Goal: Transaction & Acquisition: Obtain resource

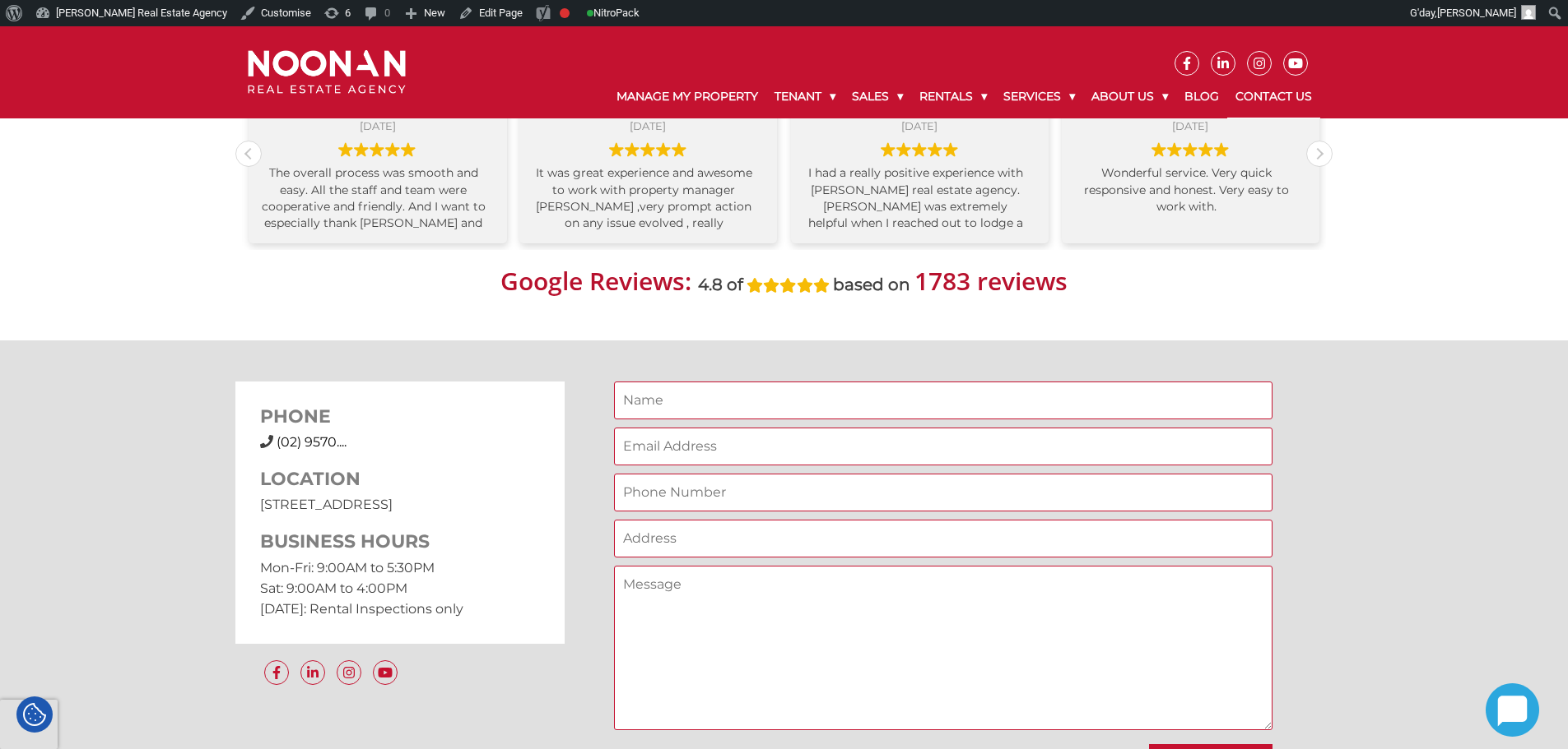
scroll to position [905, 0]
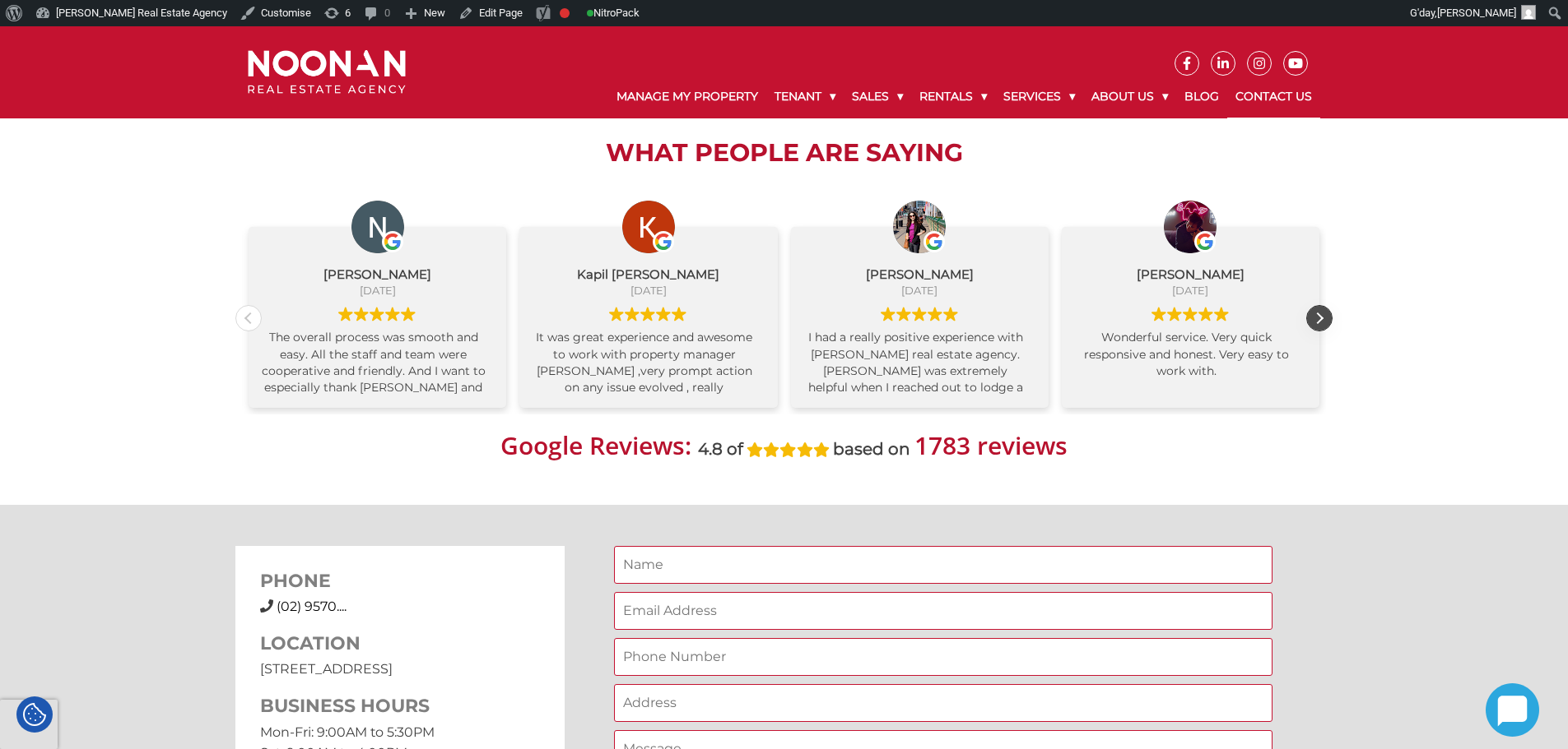
click at [1315, 319] on div "Next review" at bounding box center [1320, 319] width 25 height 25
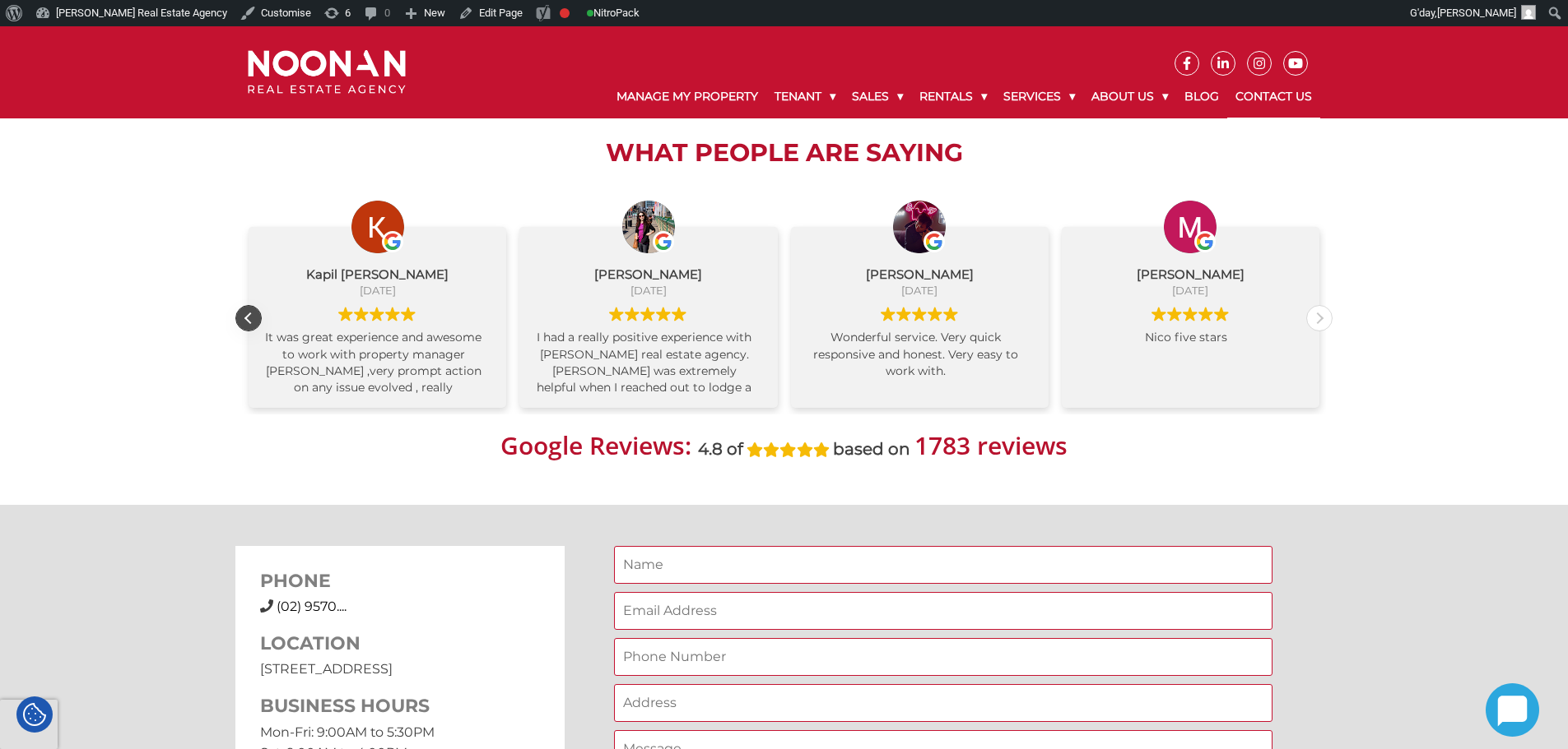
click at [245, 316] on div "Previous review" at bounding box center [249, 319] width 25 height 25
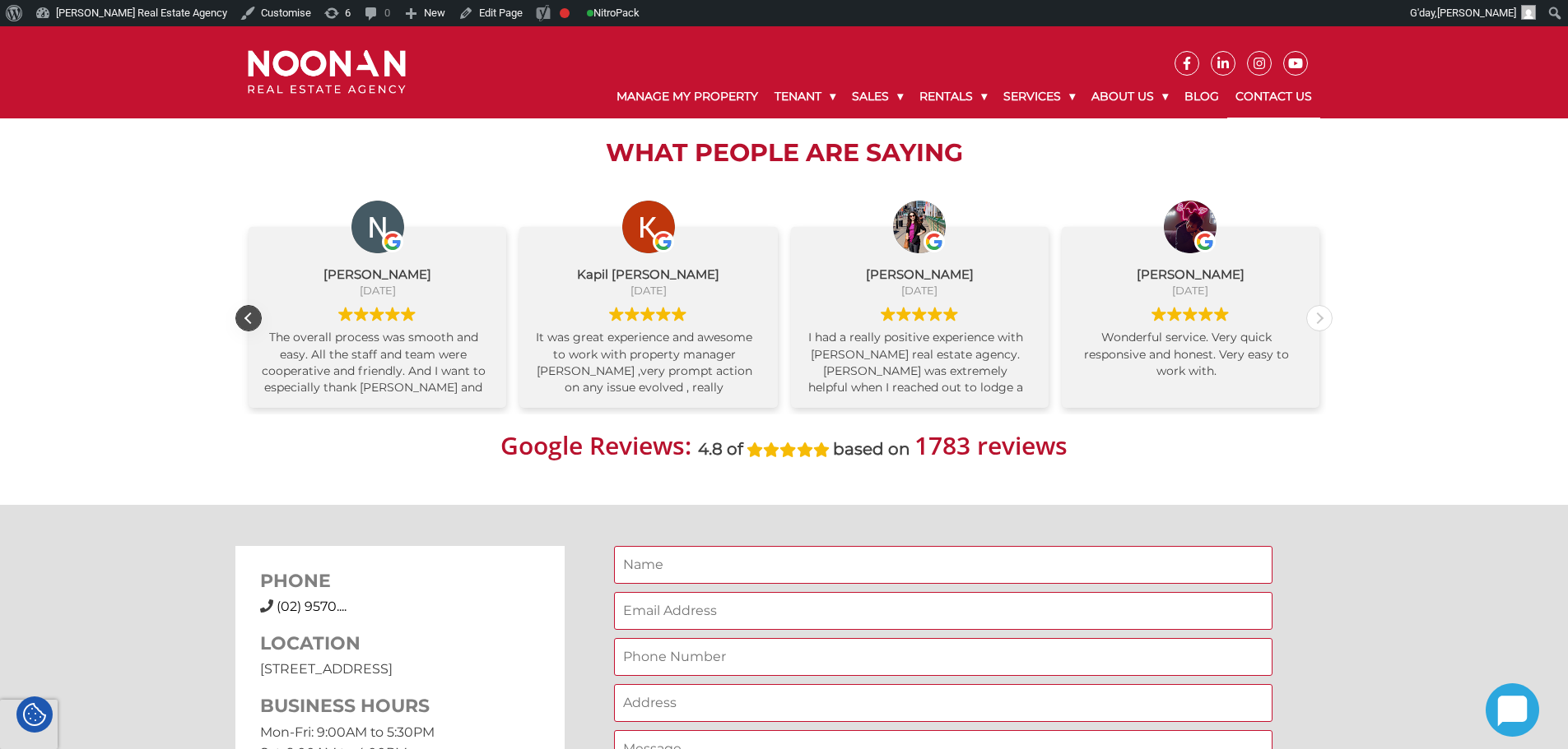
click at [247, 315] on div "Previous review" at bounding box center [249, 319] width 25 height 25
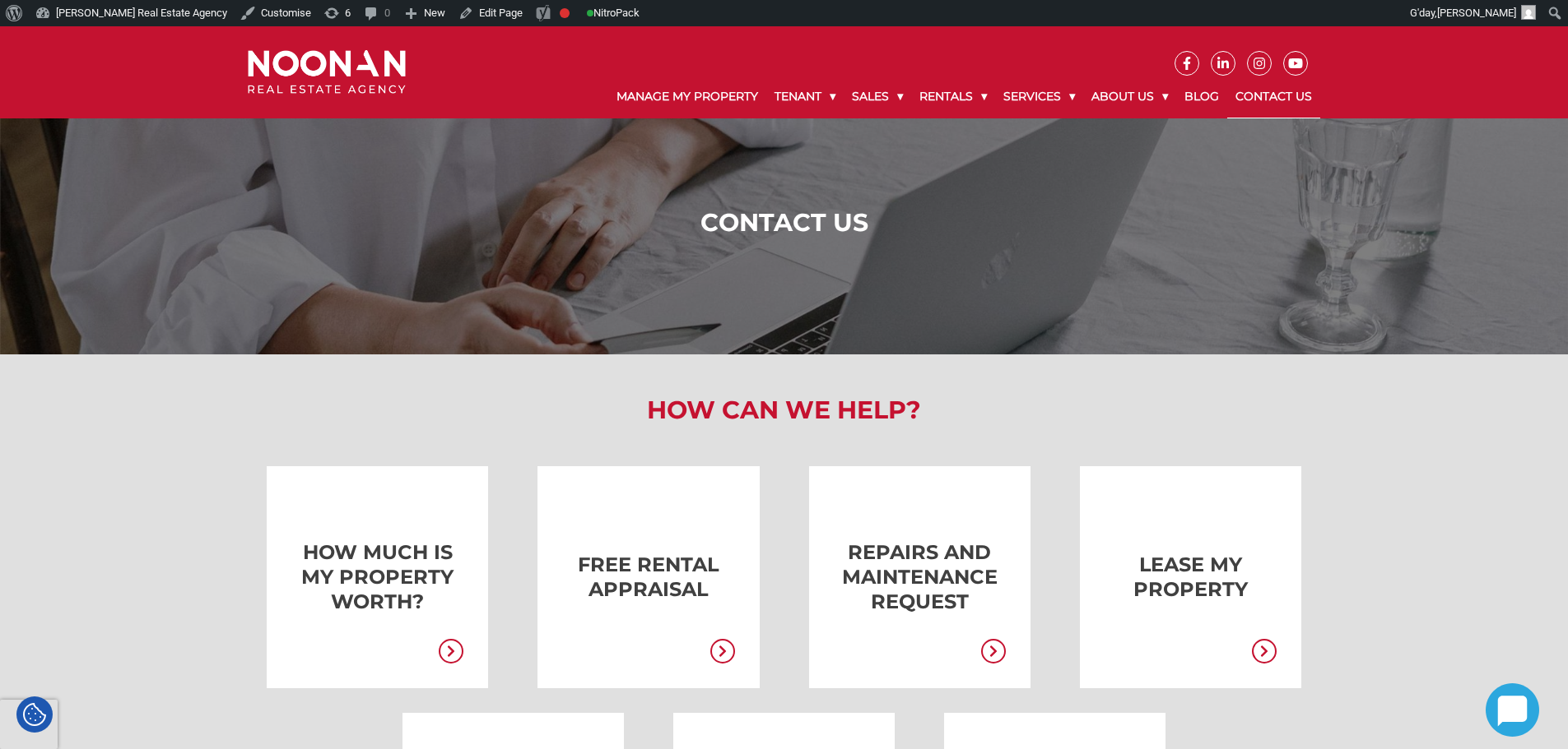
scroll to position [0, 0]
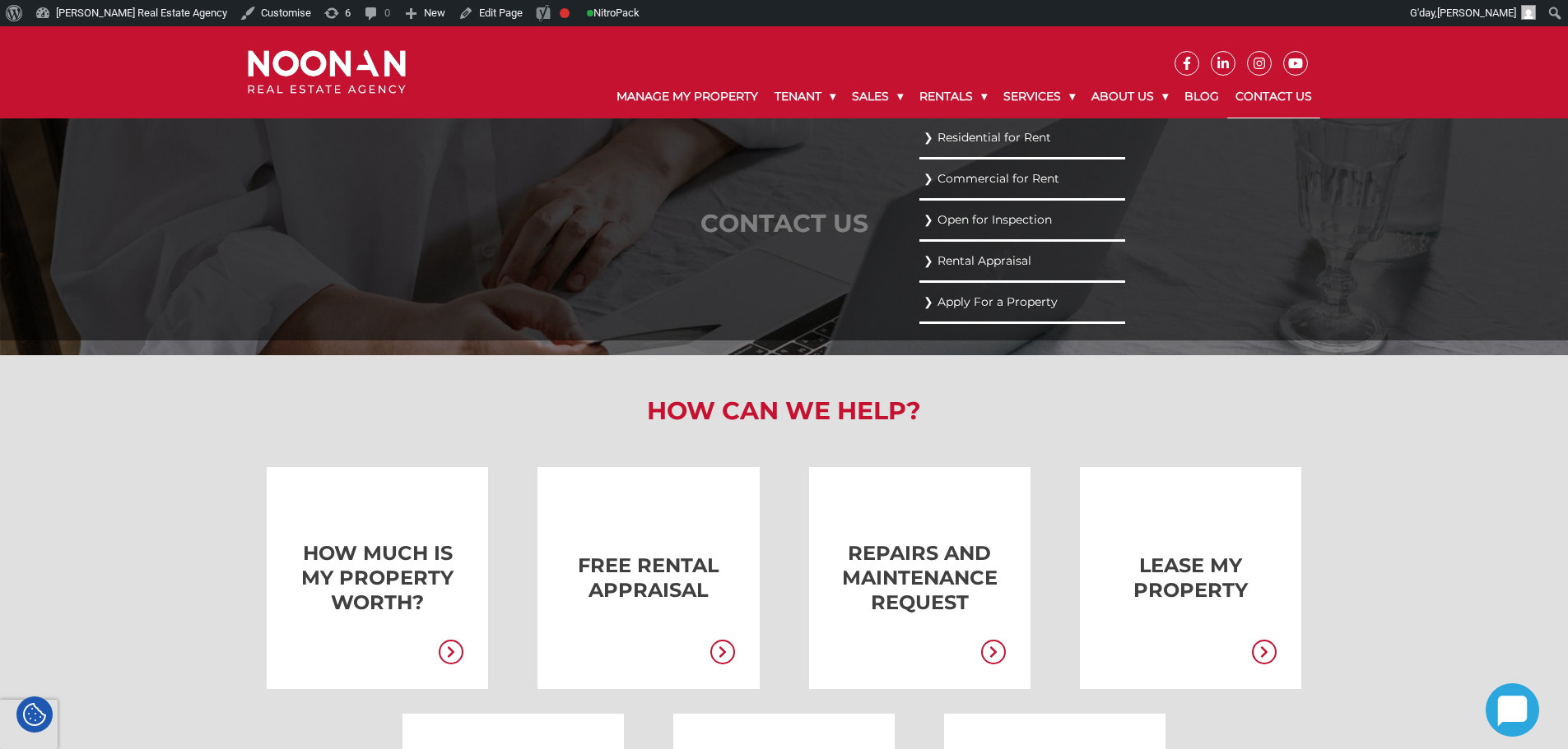
click at [955, 137] on link "Residential for Rent" at bounding box center [1022, 137] width 197 height 22
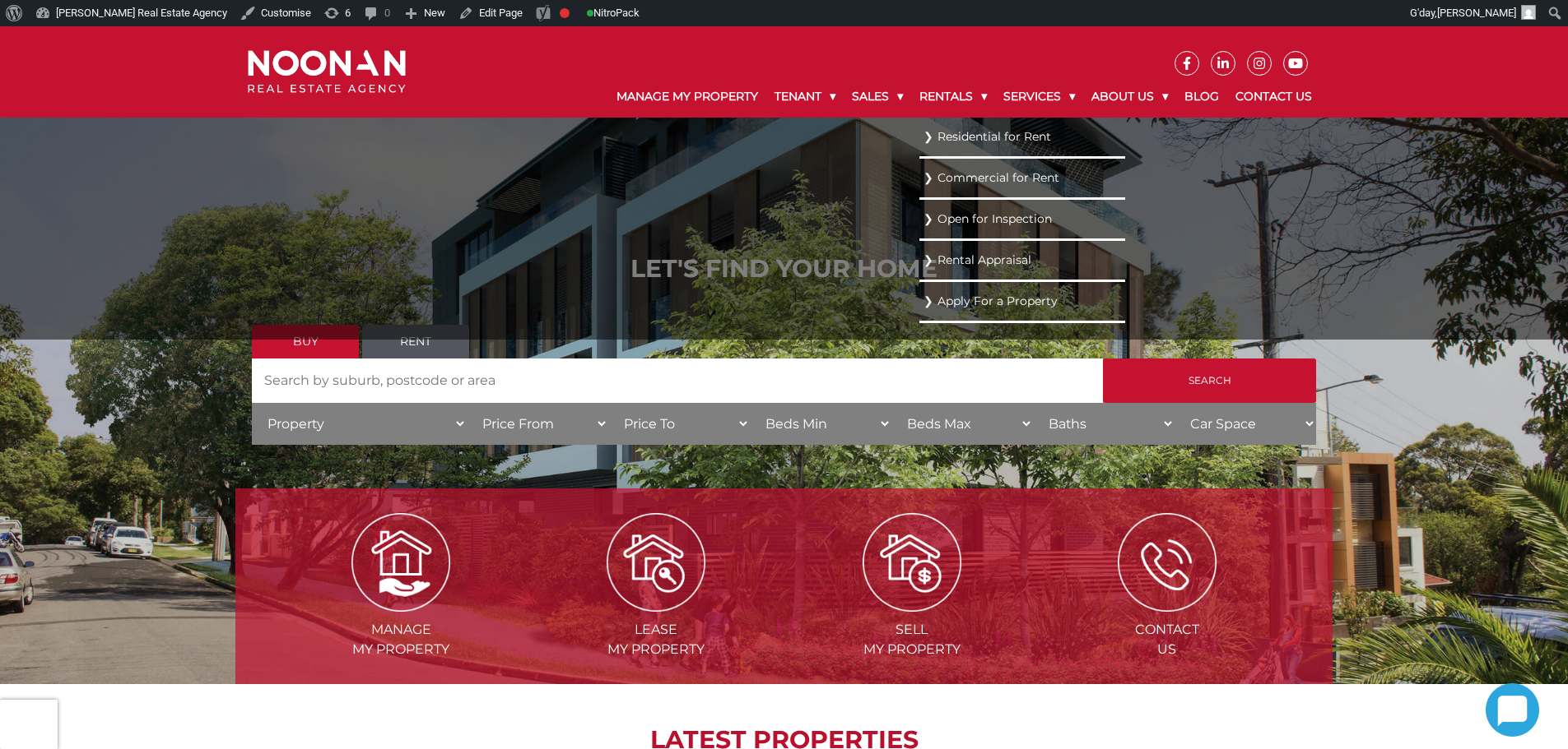
click at [952, 138] on link "Residential for Rent" at bounding box center [1022, 136] width 197 height 22
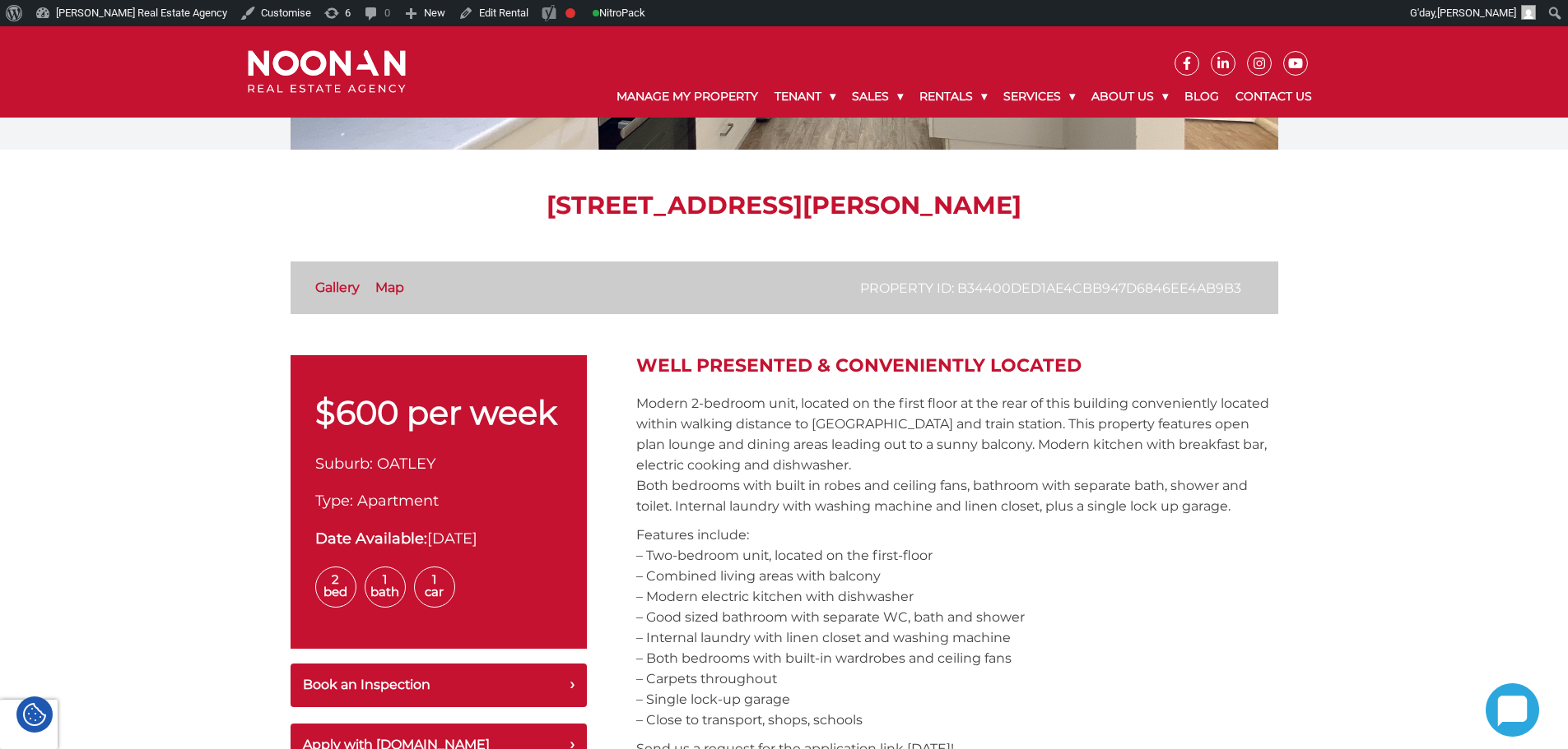
scroll to position [822, 0]
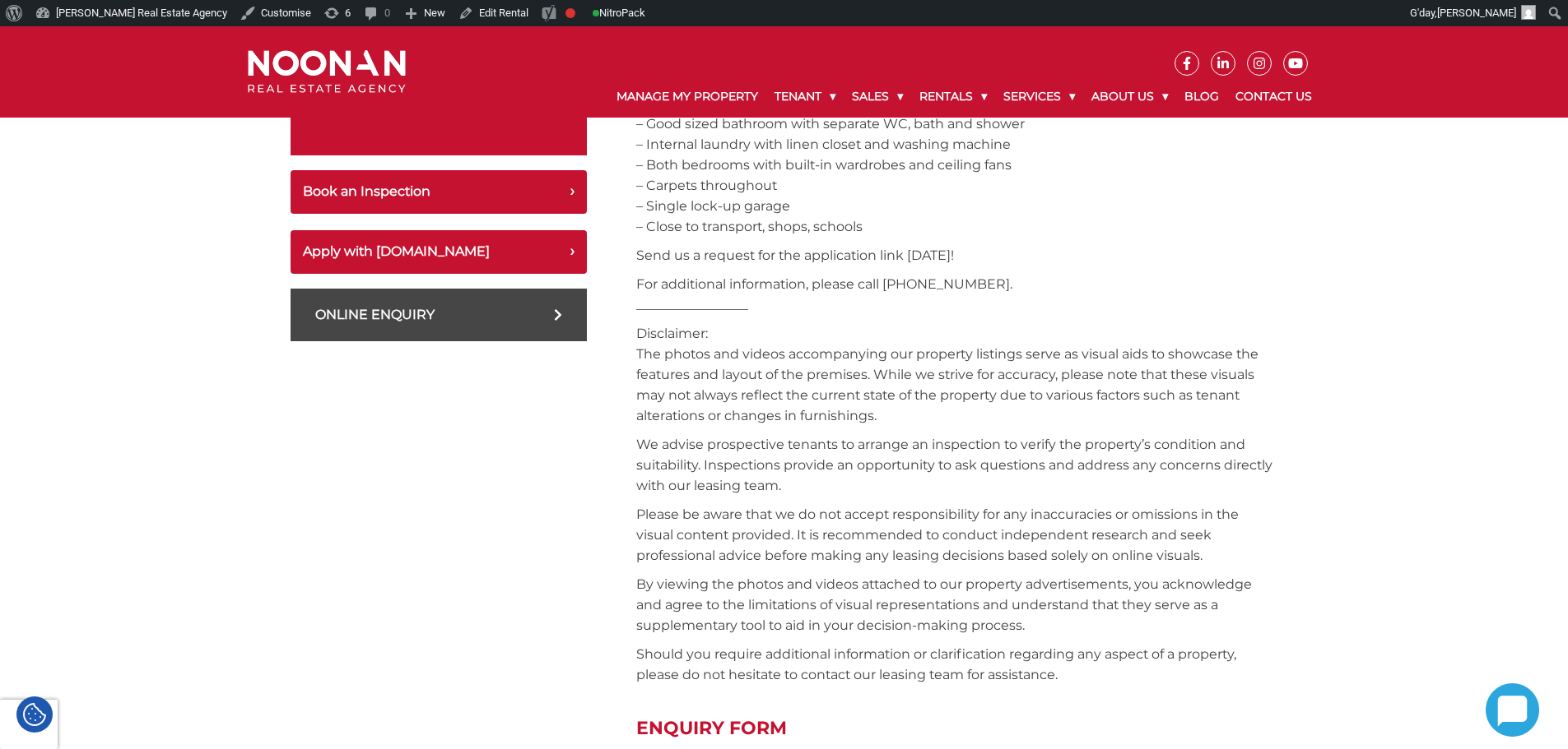
click at [879, 426] on div "Well Presented & Conveniently Located Modern 2-bedroom unit, located on the fir…" at bounding box center [957, 547] width 642 height 1370
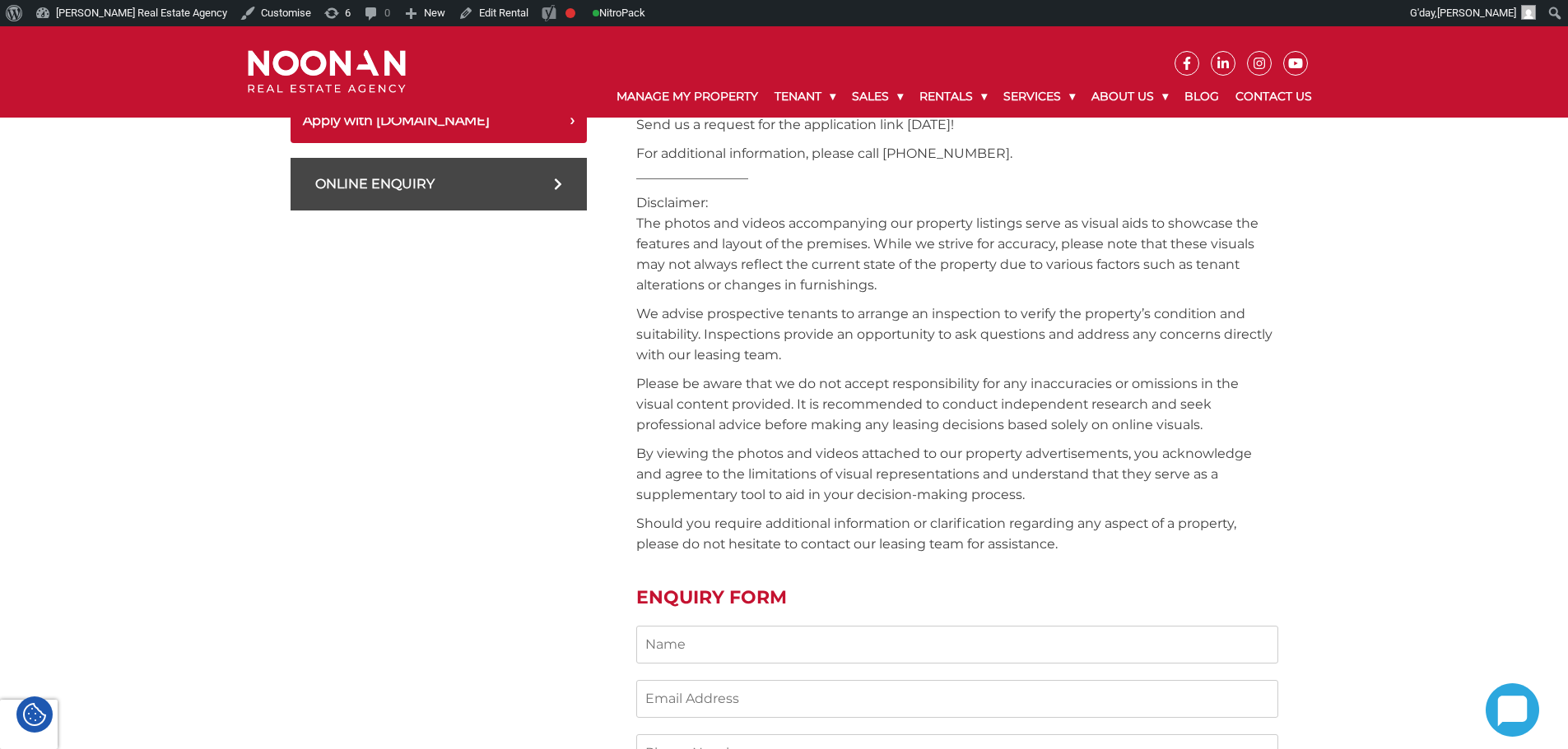
scroll to position [1151, 0]
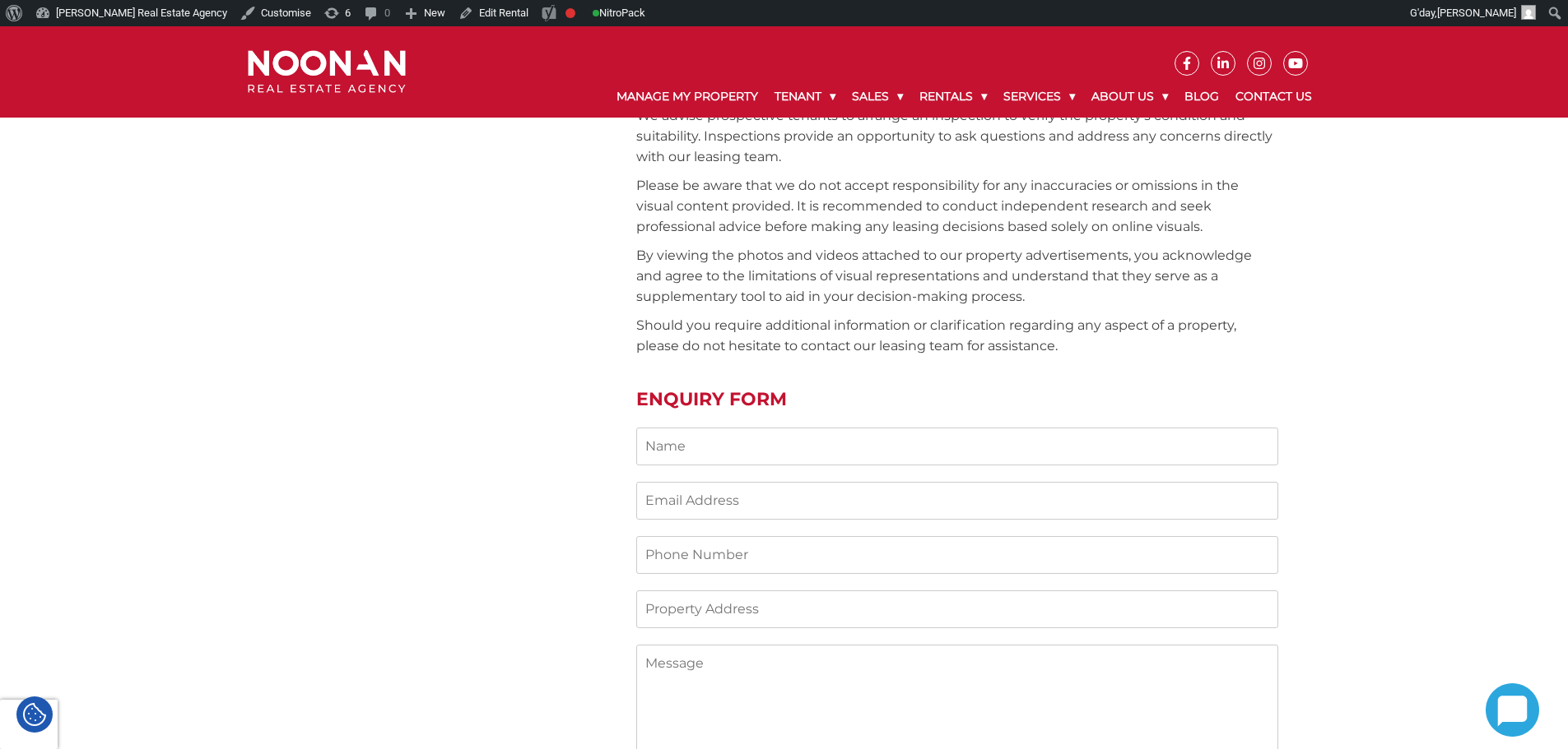
click at [849, 315] on p "Should you require additional information or clarification regarding any aspect…" at bounding box center [957, 336] width 642 height 41
click at [571, 229] on div "$600 per week Suburb: OATLEY Type: Apartment Date Available: 12-Sep-2025 2 Bed …" at bounding box center [438, 217] width 297 height 1370
click at [468, 304] on div "$600 per week Suburb: OATLEY Type: Apartment Date Available: 12-Sep-2025 2 Bed …" at bounding box center [438, 217] width 297 height 1370
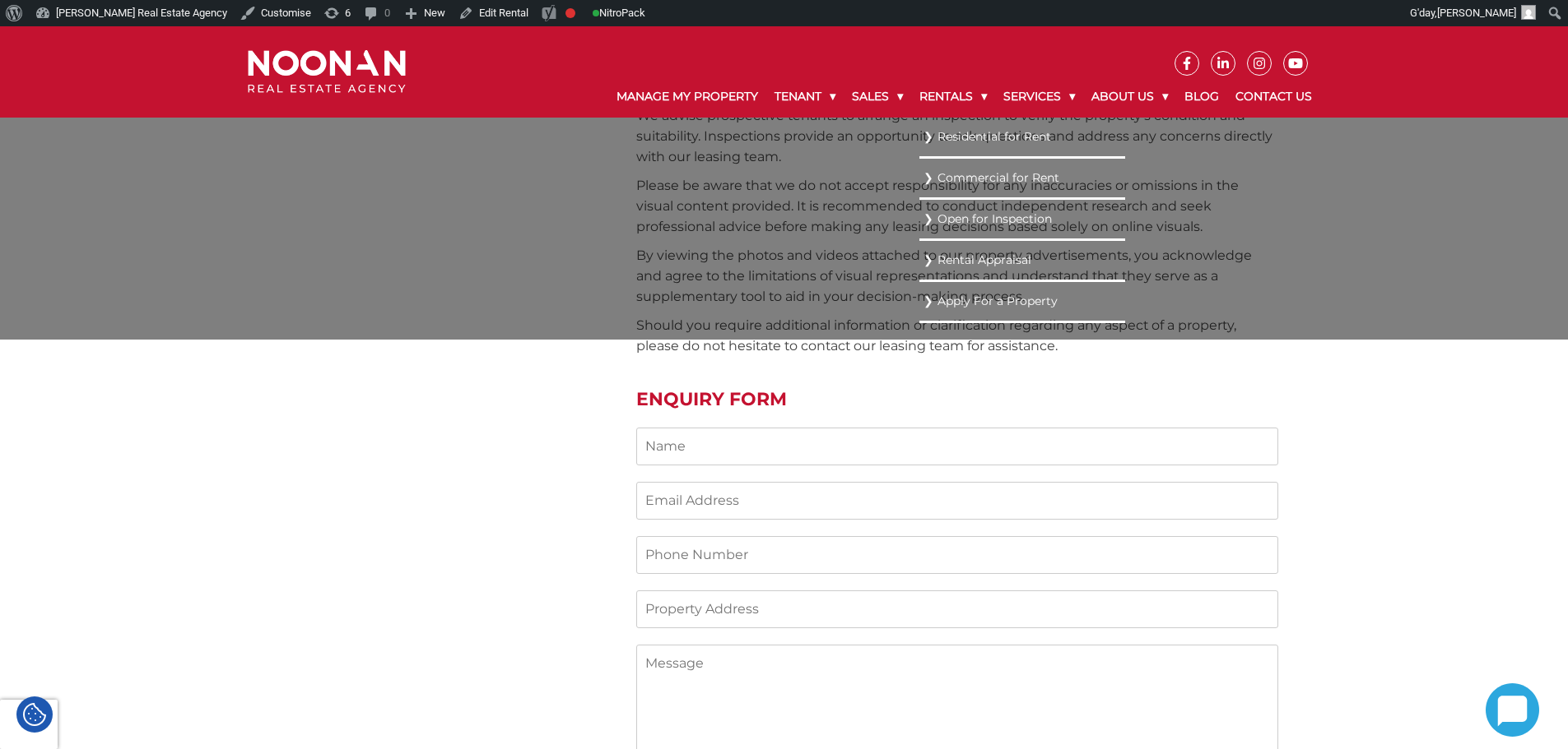
click at [940, 131] on link "Residential for Rent" at bounding box center [1022, 136] width 197 height 22
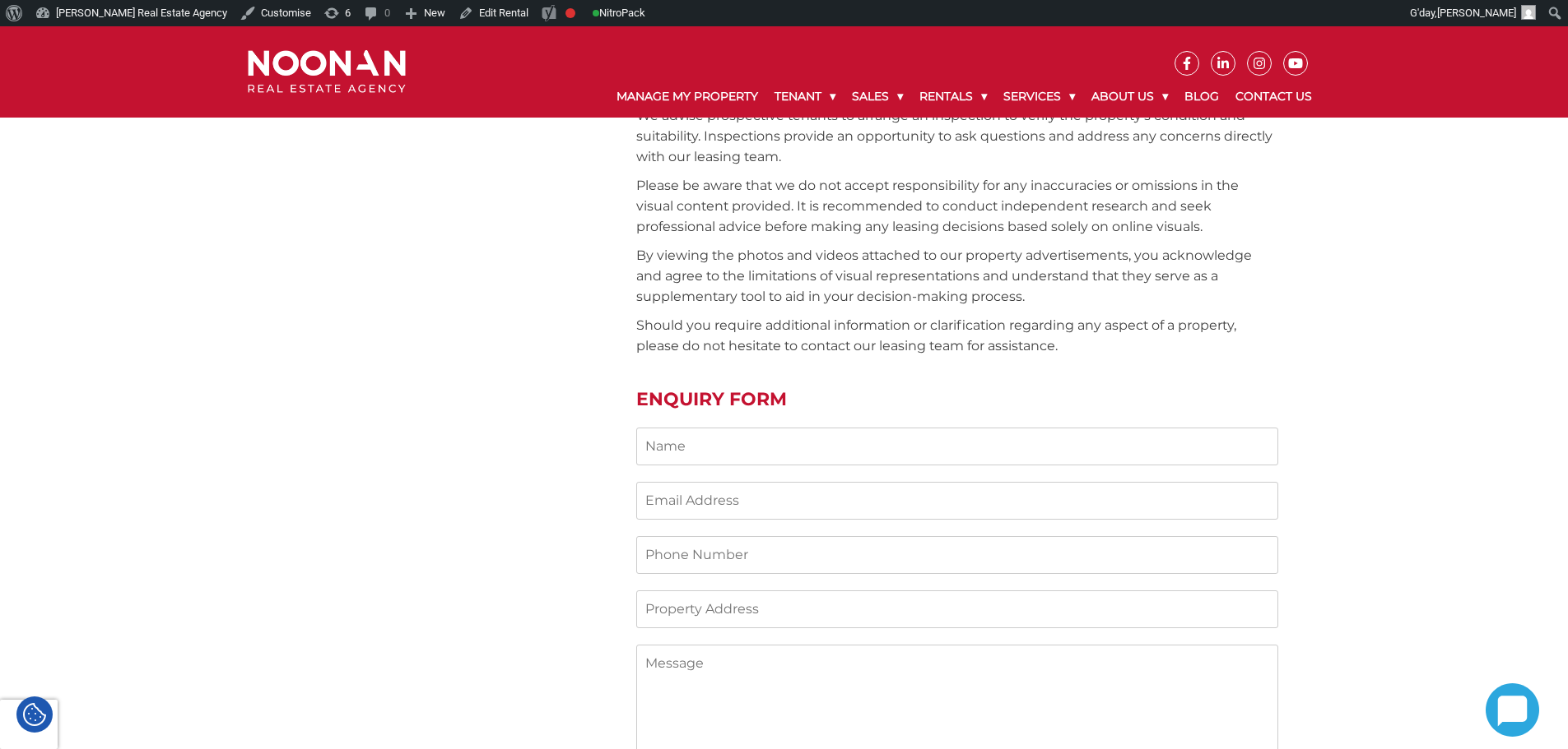
drag, startPoint x: 493, startPoint y: 443, endPoint x: 485, endPoint y: 456, distance: 15.3
click at [485, 456] on div "$600 per week Suburb: OATLEY Type: Apartment Date Available: 12-Sep-2025 2 Bed …" at bounding box center [438, 217] width 297 height 1370
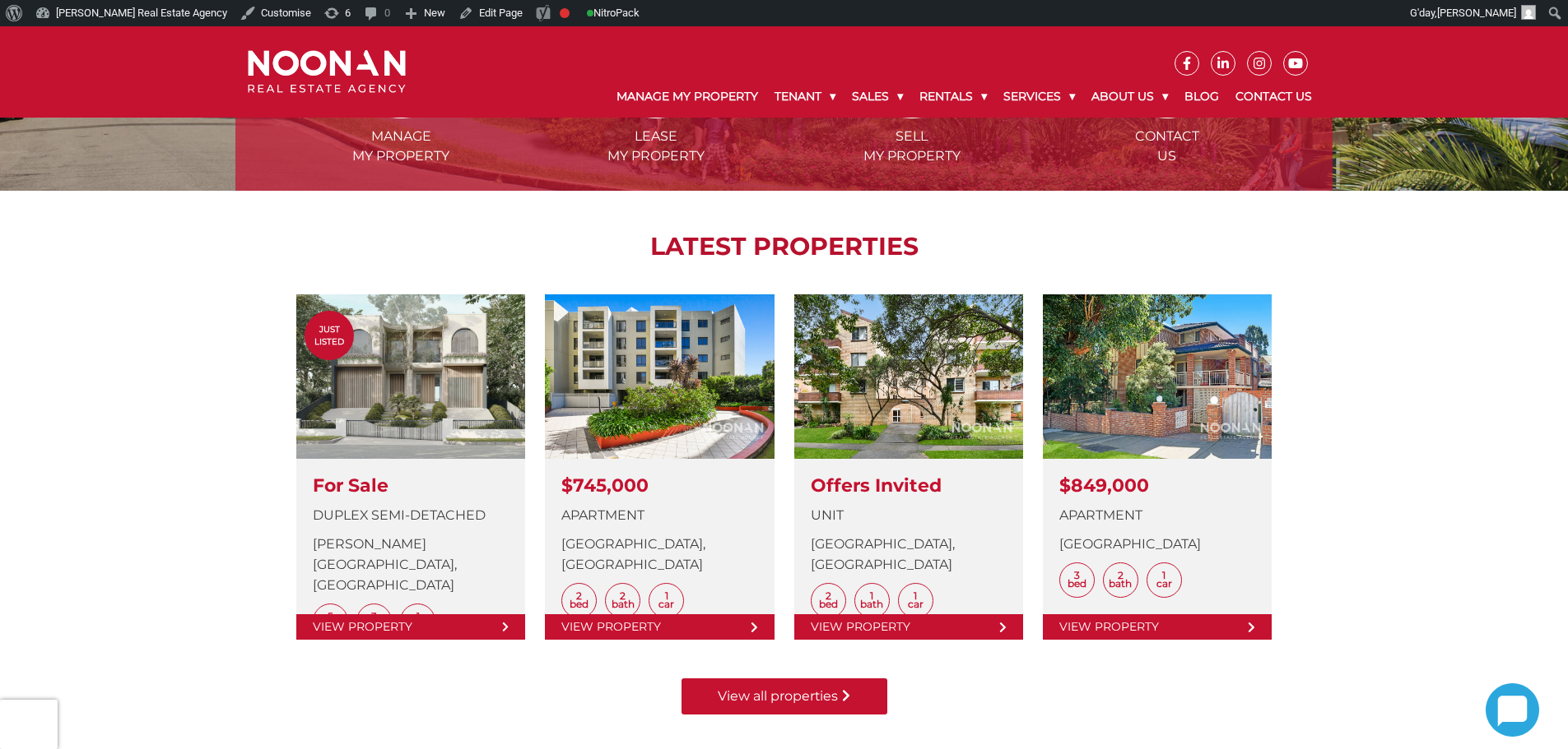
click at [780, 707] on link "View all properties" at bounding box center [784, 696] width 206 height 36
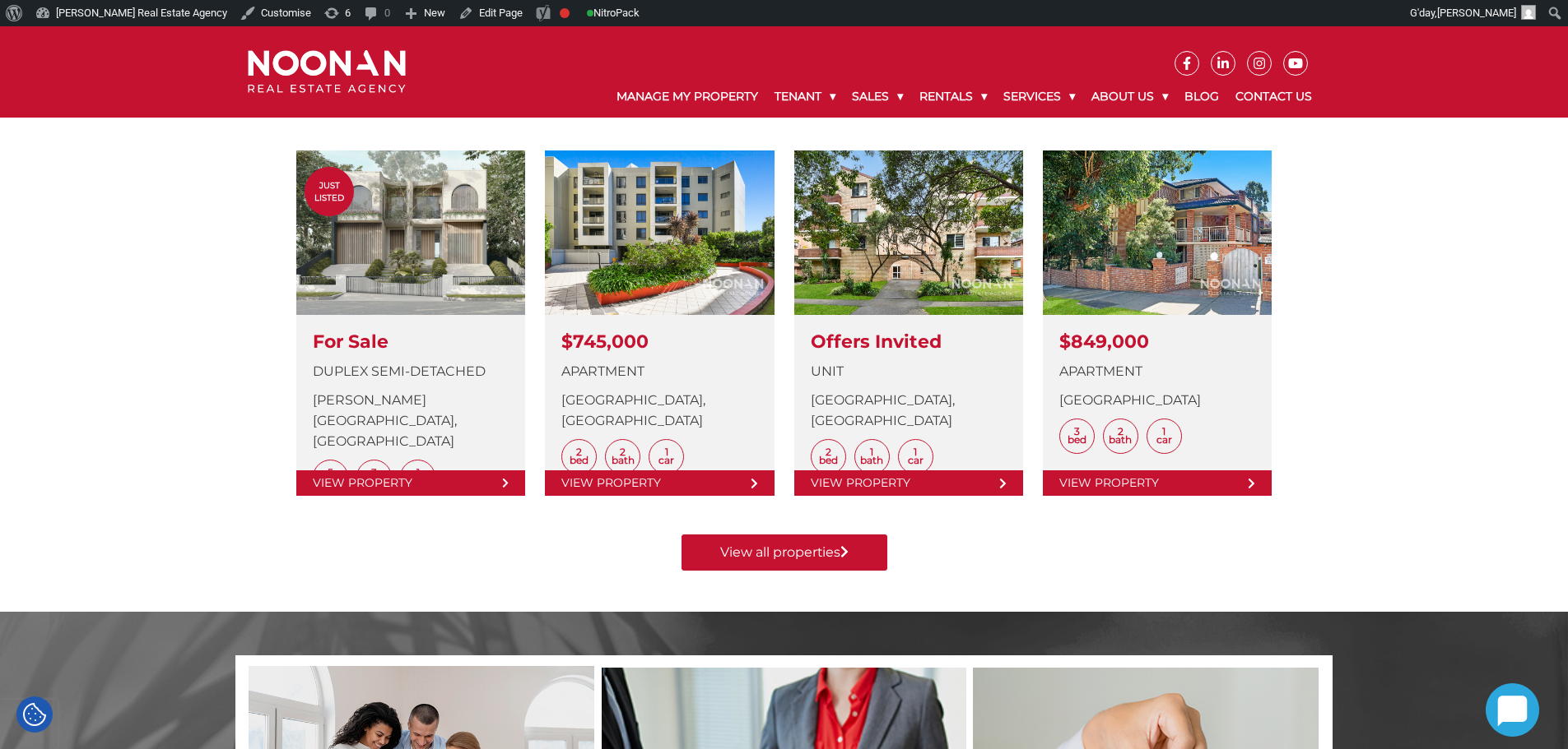
scroll to position [822, 0]
